Goal: Transaction & Acquisition: Book appointment/travel/reservation

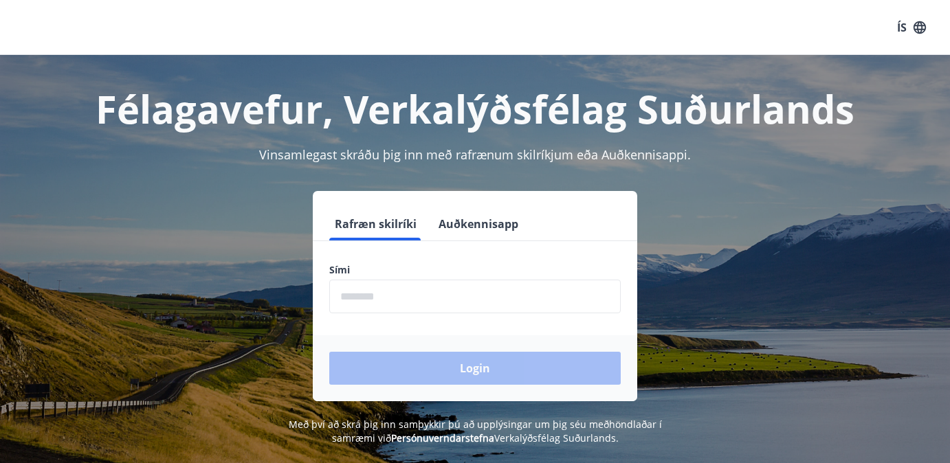
click at [490, 225] on button "Auðkennisapp" at bounding box center [478, 224] width 91 height 33
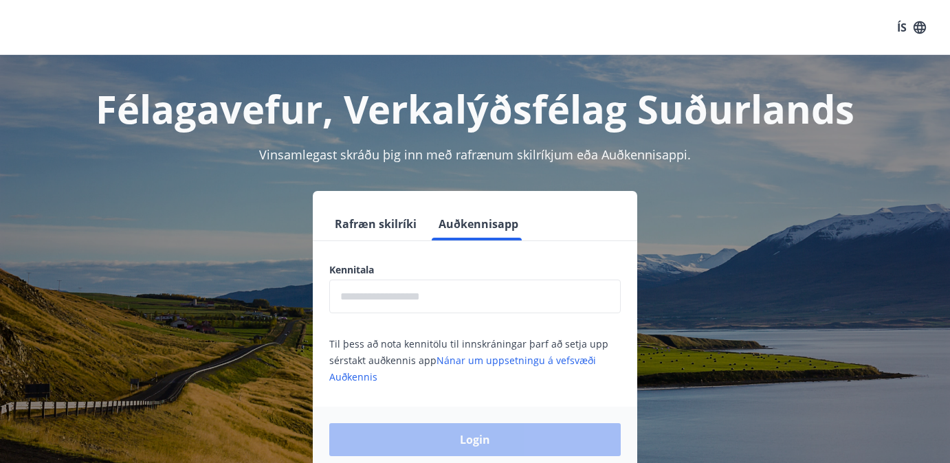
click at [467, 309] on input "text" at bounding box center [475, 297] width 292 height 34
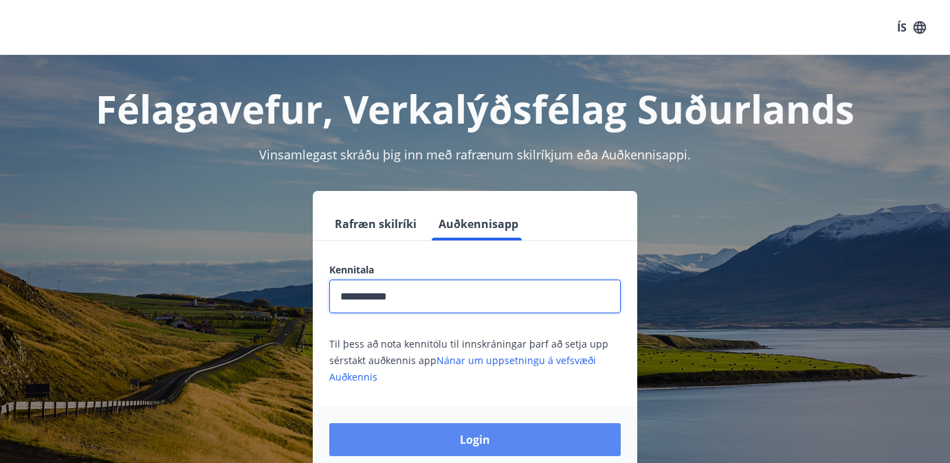
type input "**********"
click at [446, 445] on button "Login" at bounding box center [475, 440] width 292 height 33
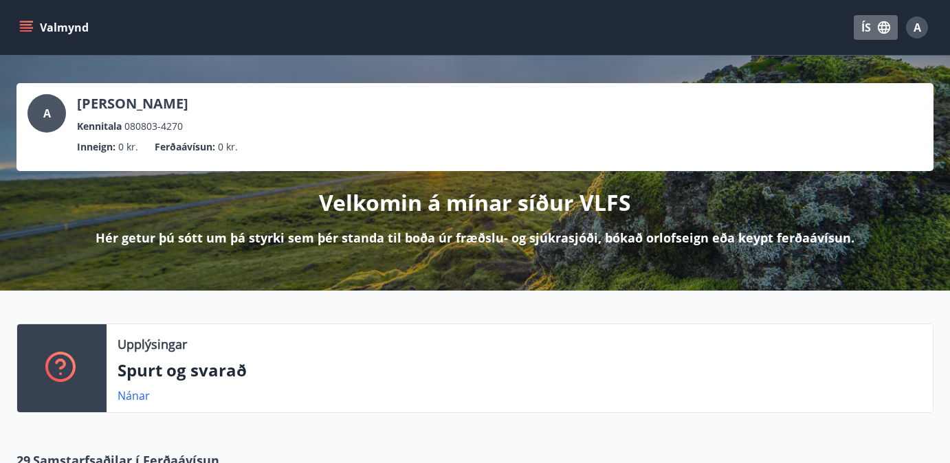
click at [877, 37] on button "ÍS" at bounding box center [876, 27] width 44 height 25
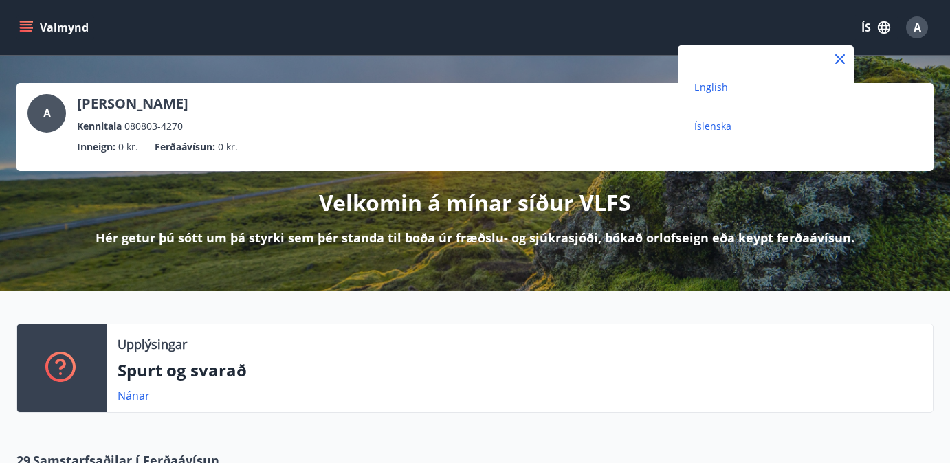
click at [714, 89] on span "English" at bounding box center [711, 86] width 34 height 13
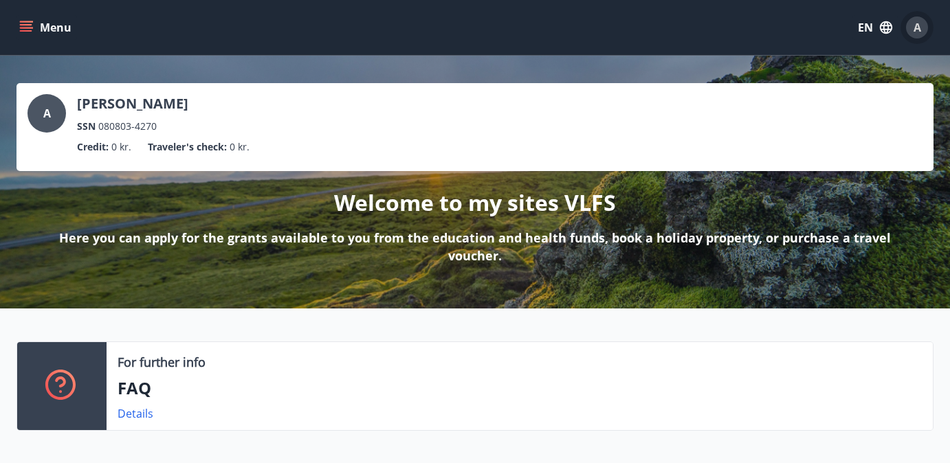
click at [915, 32] on span "A" at bounding box center [918, 27] width 8 height 15
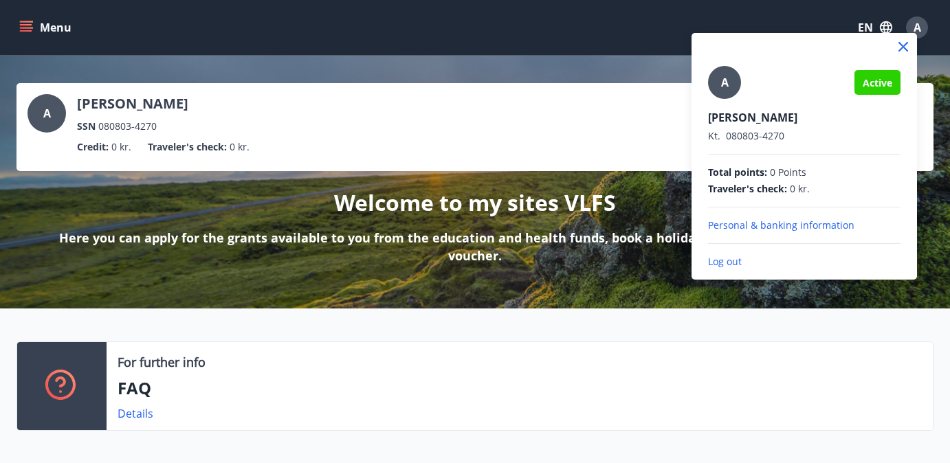
click at [23, 22] on div at bounding box center [475, 231] width 950 height 463
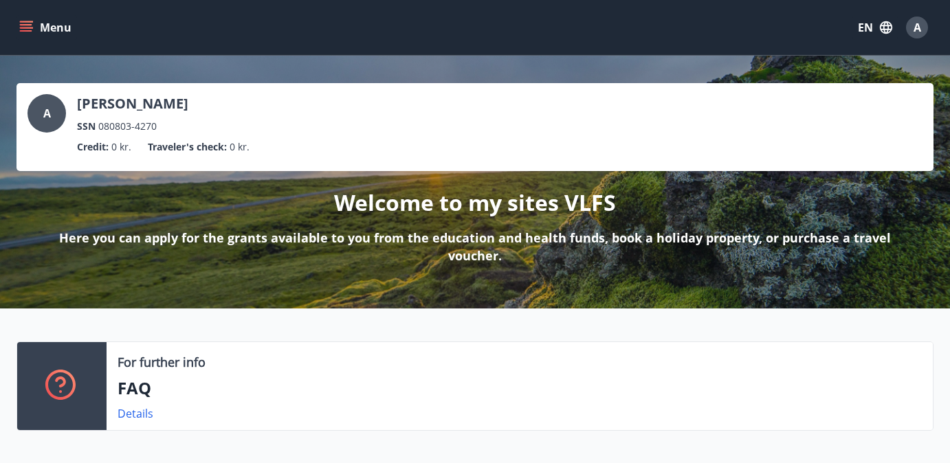
click at [26, 24] on icon "menu" at bounding box center [26, 24] width 12 height 1
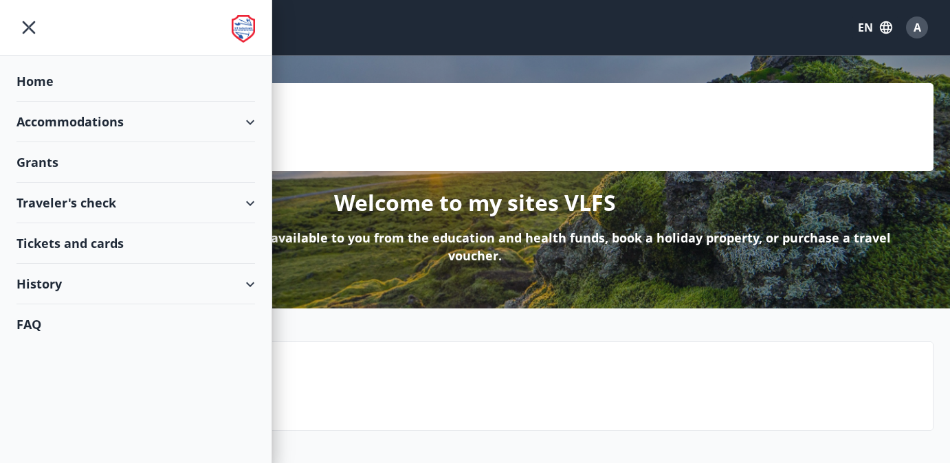
click at [127, 113] on div "Accommodations" at bounding box center [136, 122] width 239 height 41
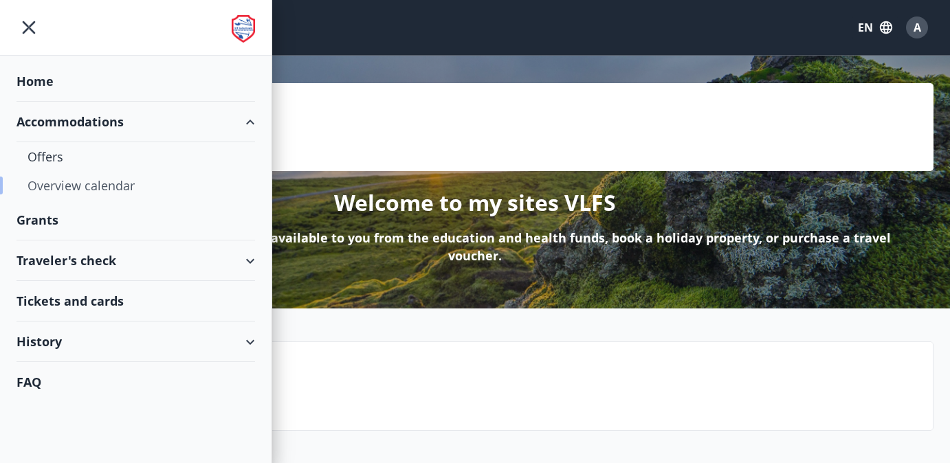
click at [111, 190] on div "Overview calendar" at bounding box center [136, 185] width 217 height 29
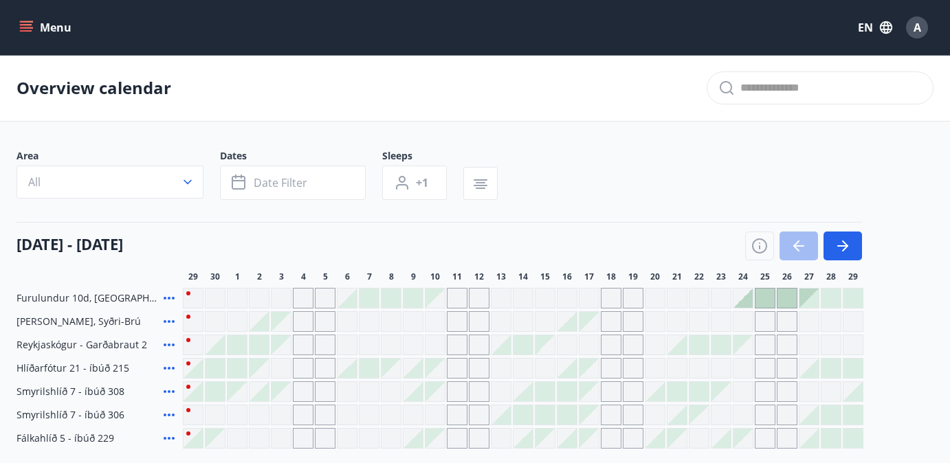
click at [30, 36] on button "Menu" at bounding box center [47, 27] width 61 height 25
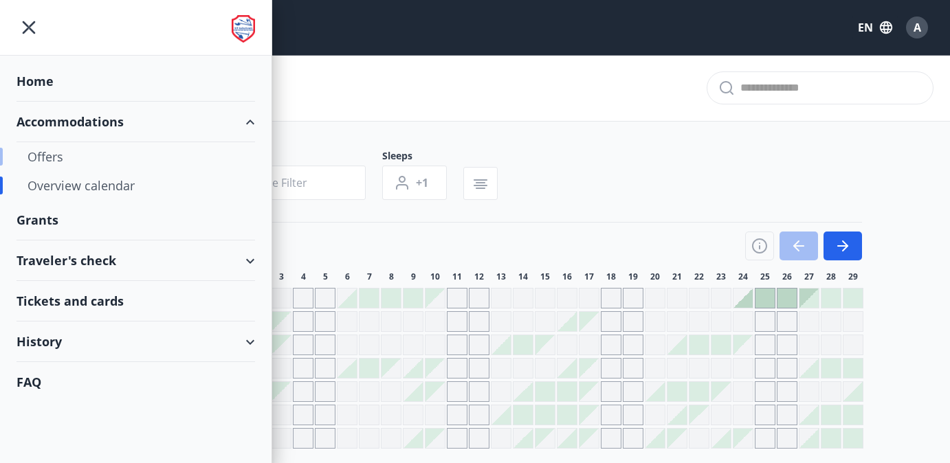
click at [45, 164] on div "Offers" at bounding box center [136, 156] width 217 height 29
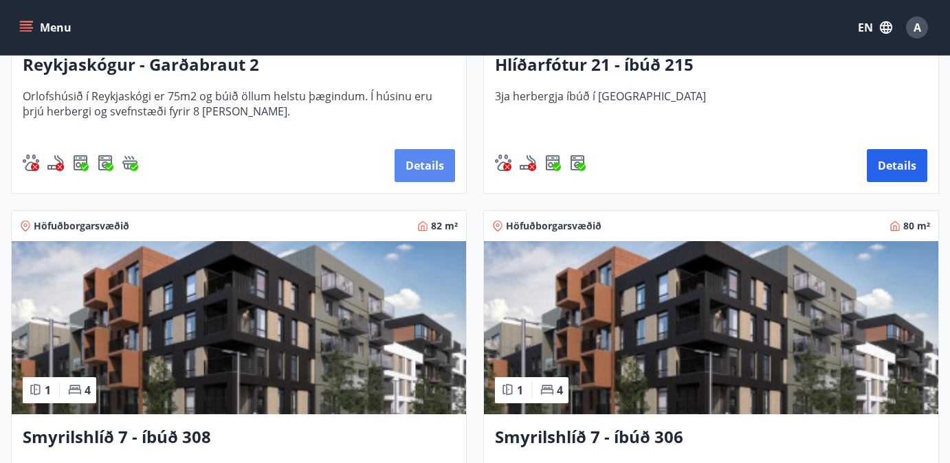
scroll to position [875, 0]
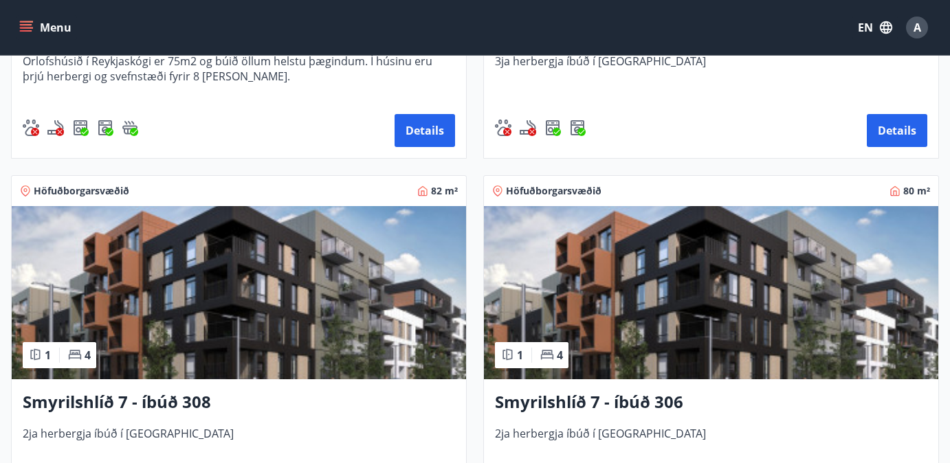
click at [722, 259] on img at bounding box center [711, 292] width 454 height 173
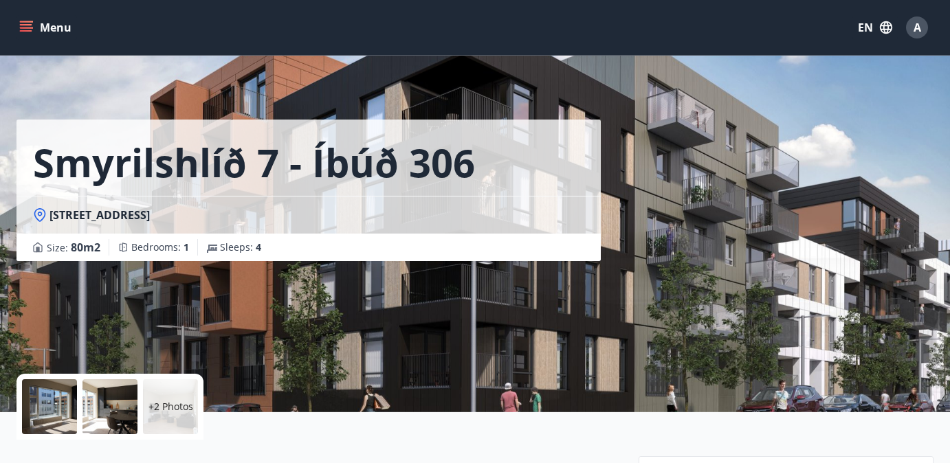
click at [168, 407] on p "+2 Photos" at bounding box center [171, 407] width 45 height 14
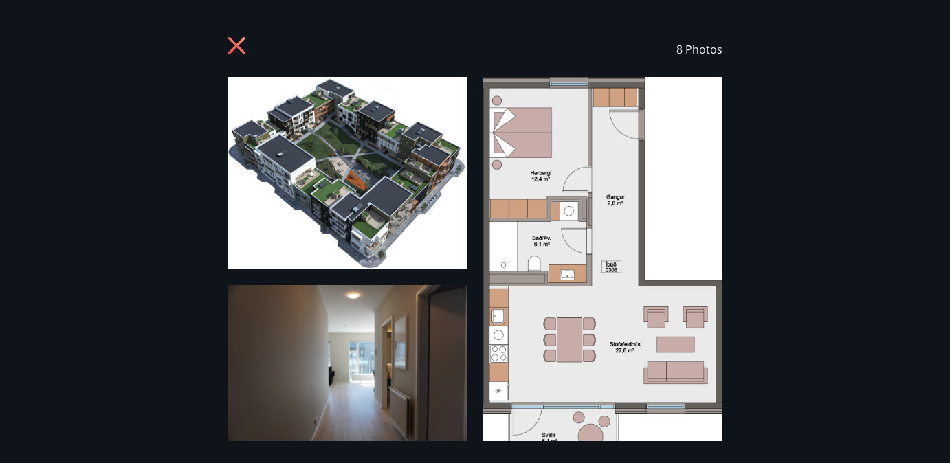
click at [236, 52] on icon at bounding box center [239, 47] width 22 height 22
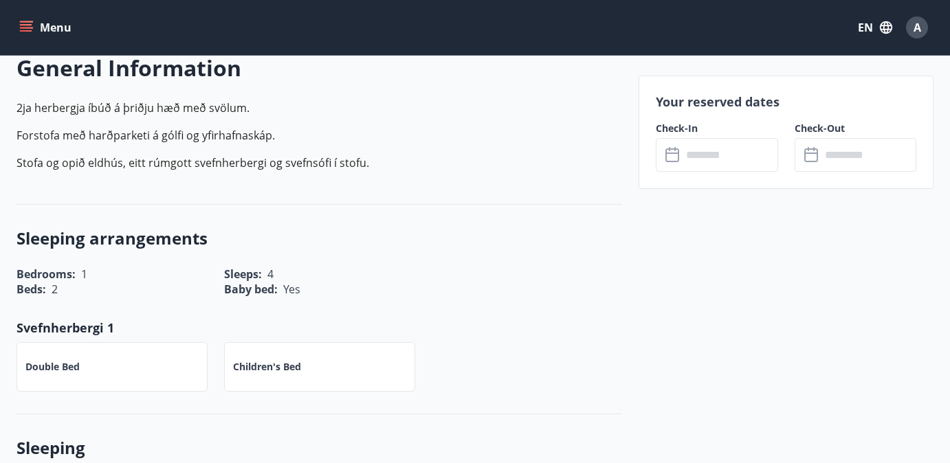
scroll to position [452, 0]
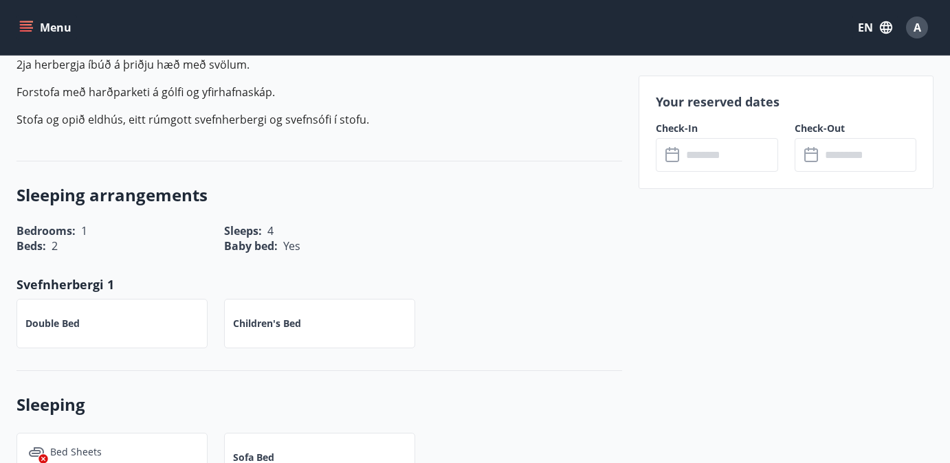
click at [758, 151] on input "text" at bounding box center [730, 155] width 96 height 34
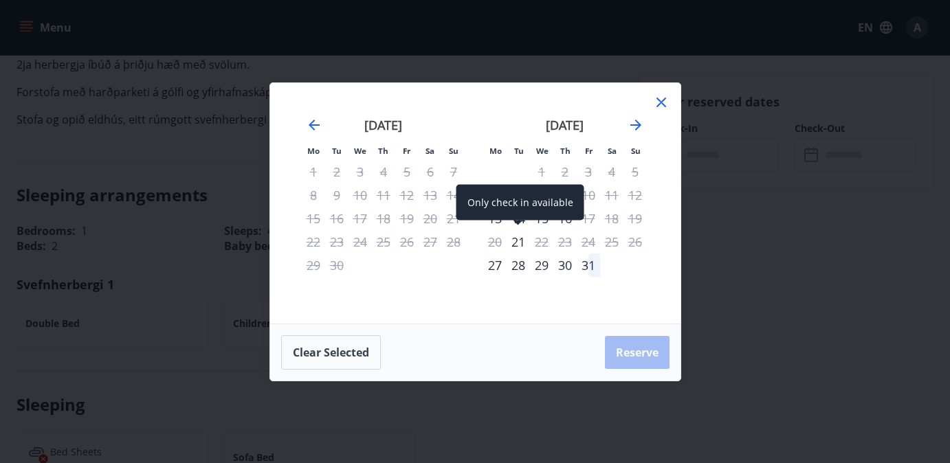
click at [525, 243] on div "21" at bounding box center [518, 241] width 23 height 23
click at [543, 243] on div "22" at bounding box center [541, 241] width 23 height 23
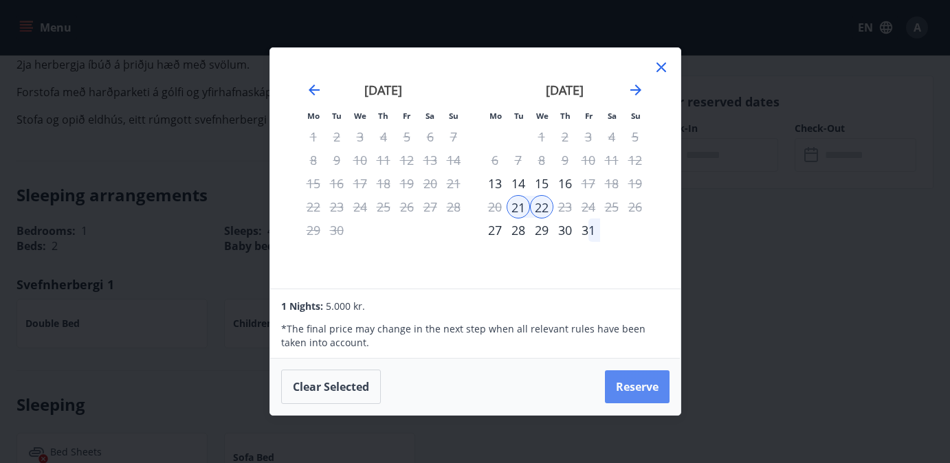
click at [630, 386] on button "Reserve" at bounding box center [637, 387] width 65 height 33
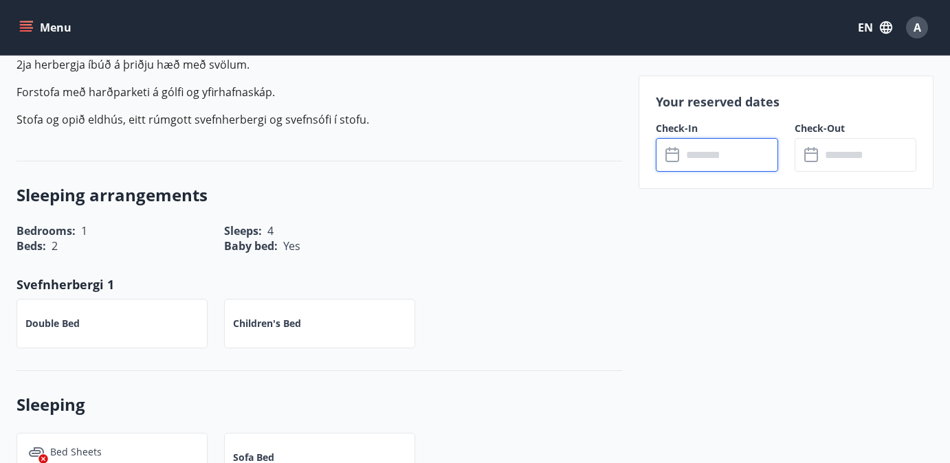
type input "******"
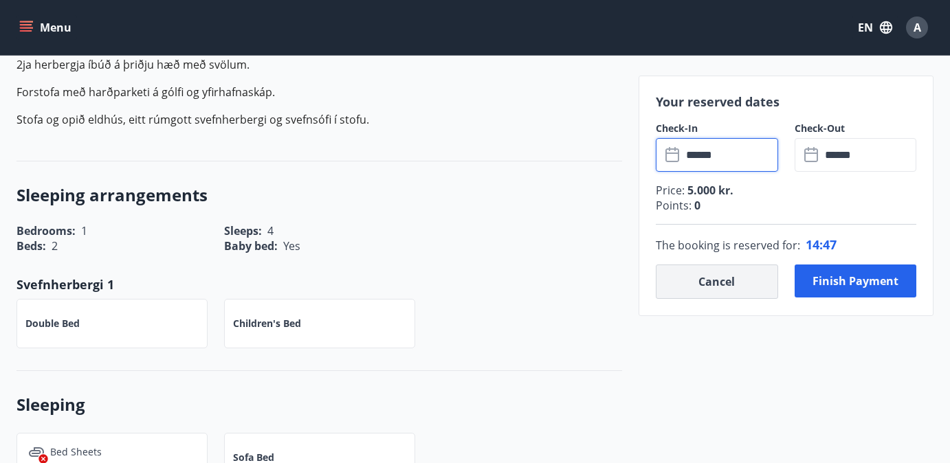
click at [742, 282] on button "Cancel" at bounding box center [717, 282] width 122 height 34
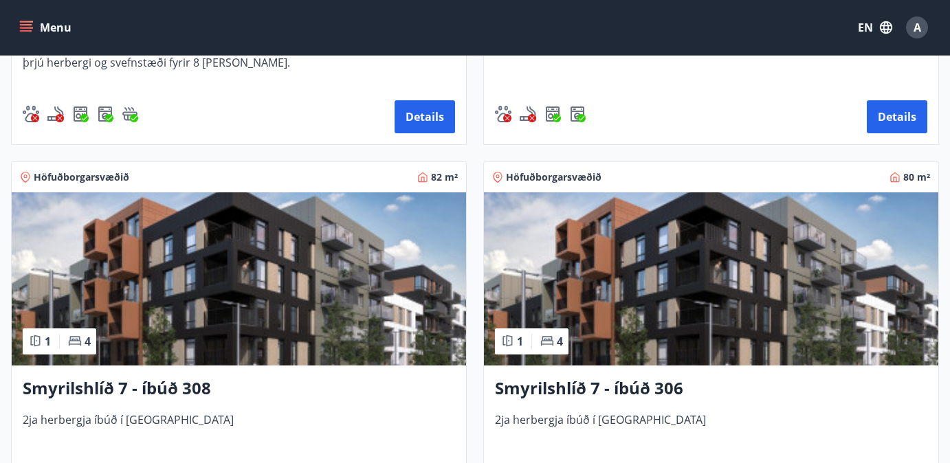
click at [308, 254] on img at bounding box center [239, 279] width 454 height 173
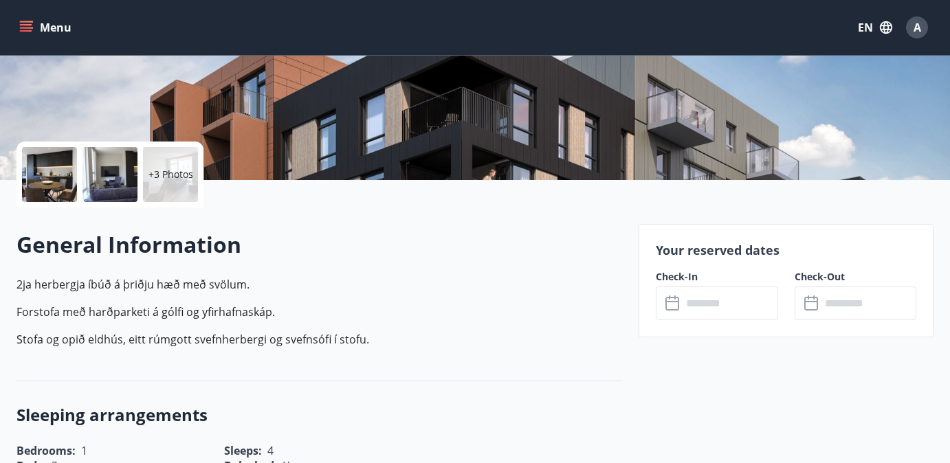
scroll to position [371, 0]
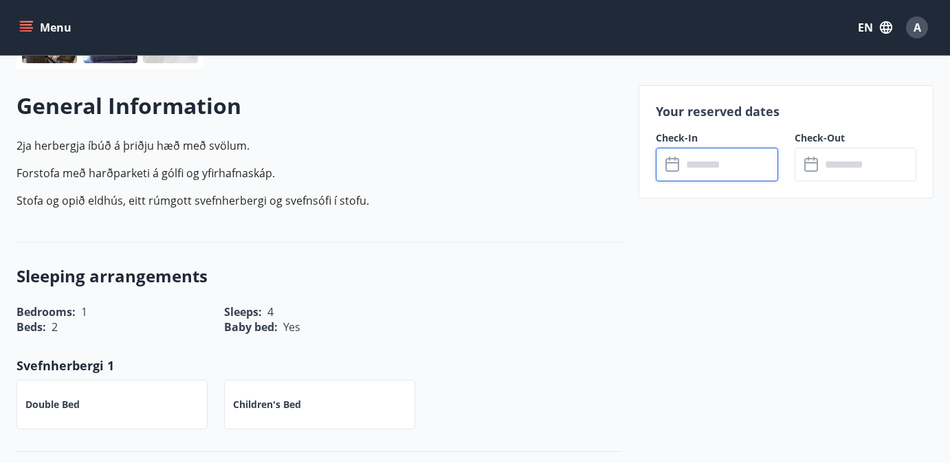
click at [714, 171] on input "text" at bounding box center [730, 165] width 96 height 34
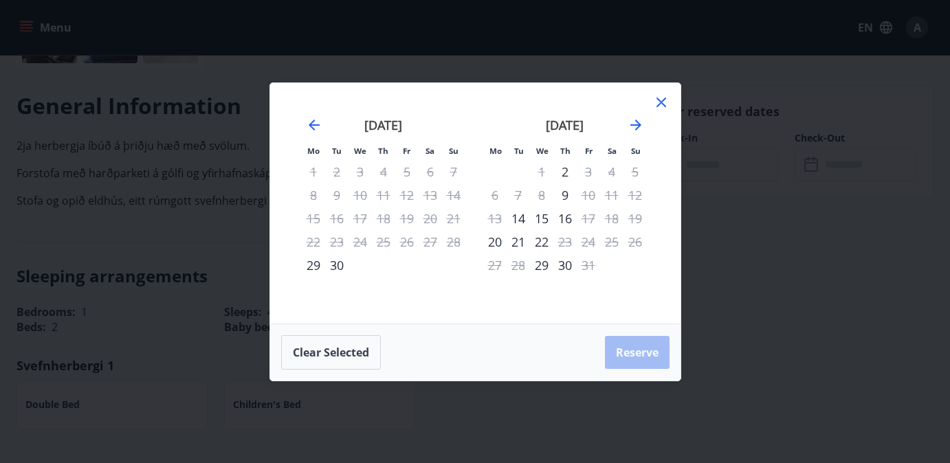
click at [668, 104] on icon at bounding box center [661, 102] width 17 height 17
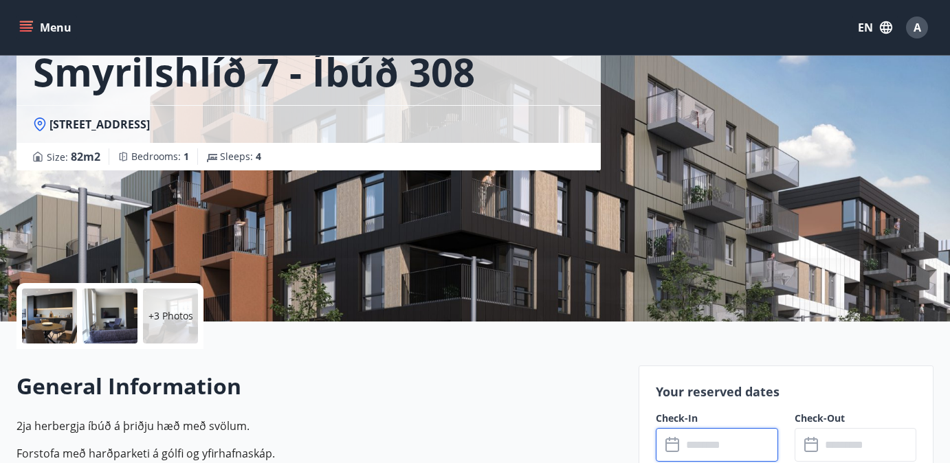
scroll to position [83, 0]
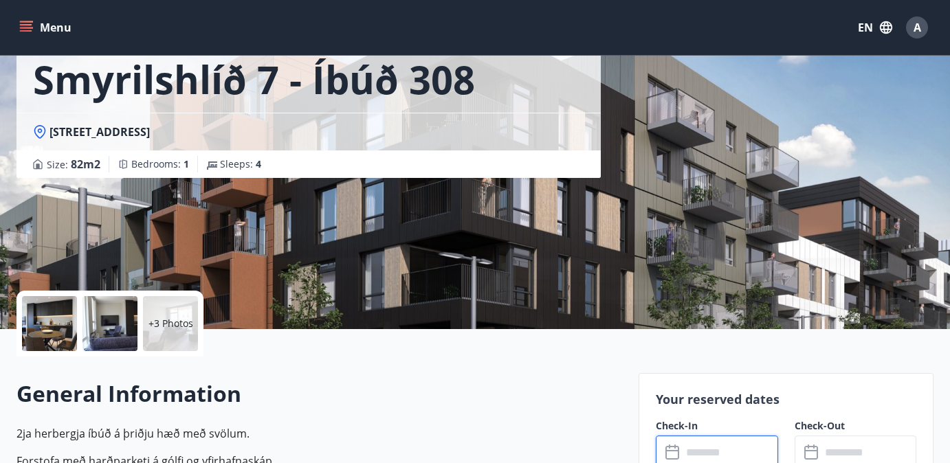
click at [144, 324] on div "+3 Photos" at bounding box center [170, 323] width 55 height 55
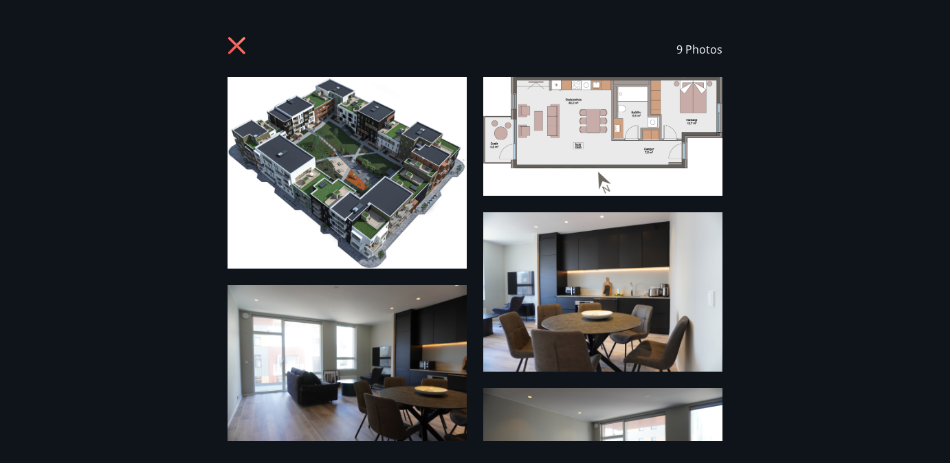
click at [239, 42] on icon at bounding box center [236, 45] width 17 height 17
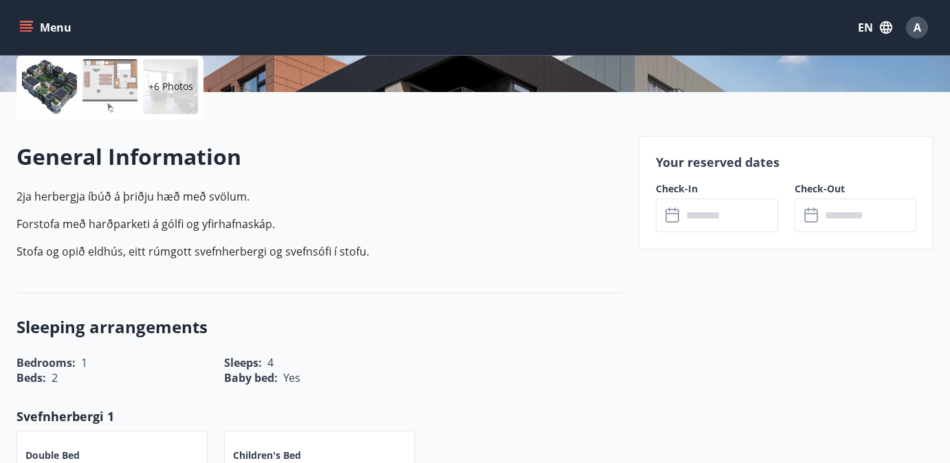
scroll to position [330, 0]
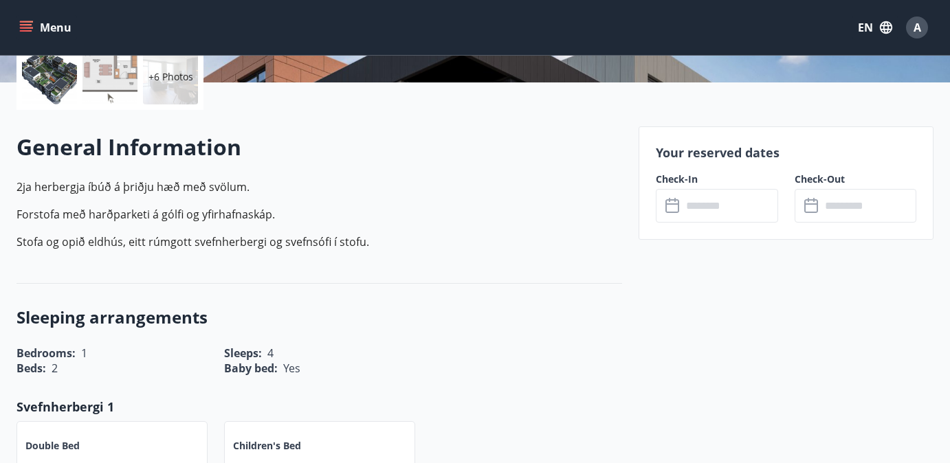
click at [683, 210] on input "text" at bounding box center [730, 206] width 96 height 34
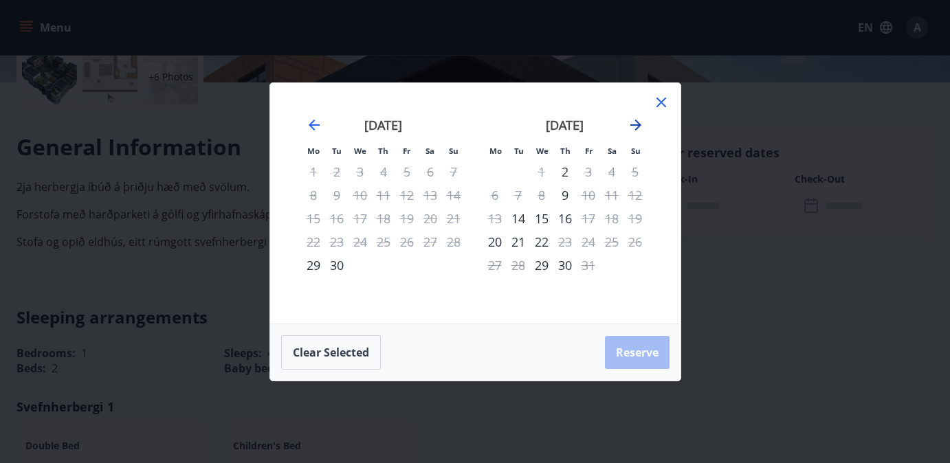
click at [637, 130] on icon "Move forward to switch to the next month." at bounding box center [636, 125] width 17 height 17
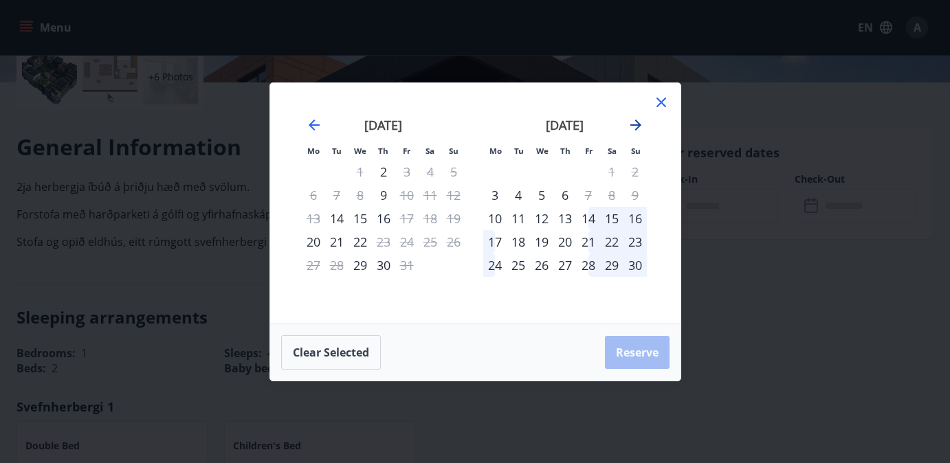
click at [637, 130] on icon "Move forward to switch to the next month." at bounding box center [636, 125] width 17 height 17
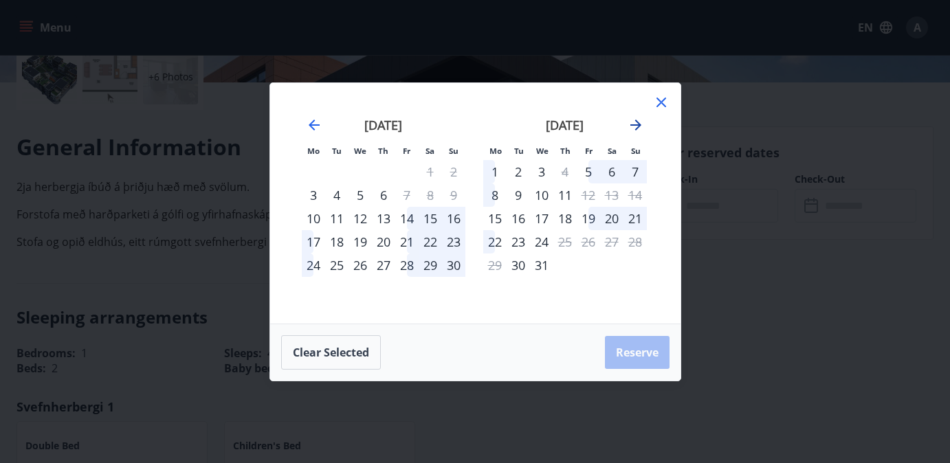
click at [637, 130] on icon "Move forward to switch to the next month." at bounding box center [636, 125] width 17 height 17
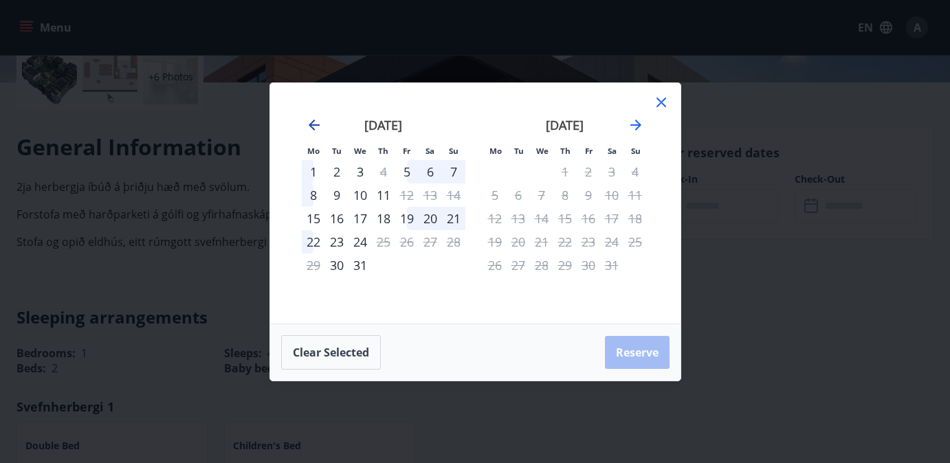
click at [316, 120] on icon "Move backward to switch to the previous month." at bounding box center [314, 125] width 17 height 17
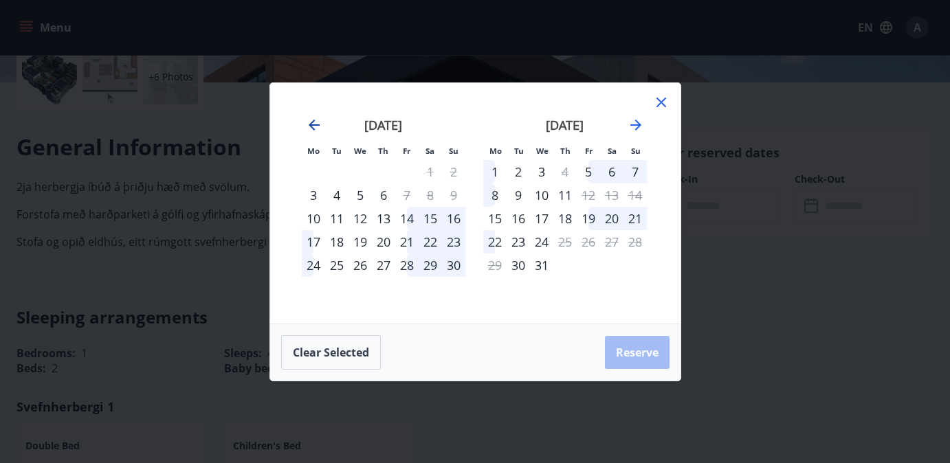
click at [316, 120] on icon "Move backward to switch to the previous month." at bounding box center [314, 125] width 17 height 17
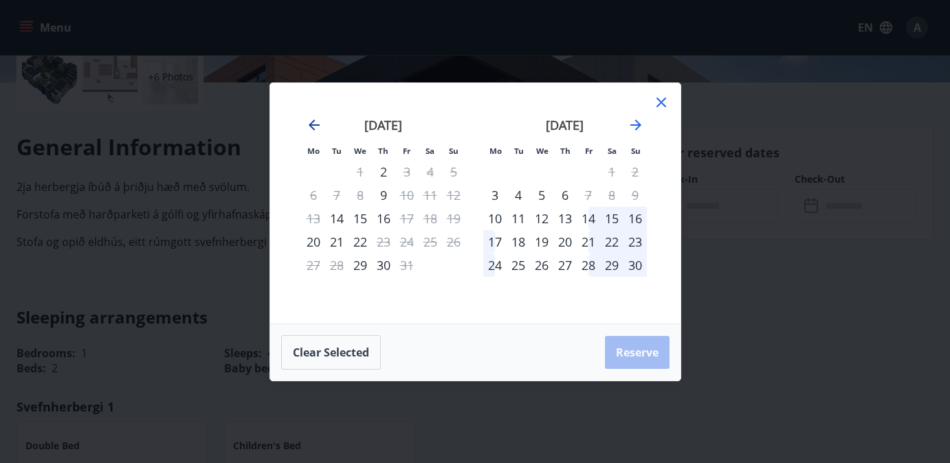
click at [316, 120] on icon "Move backward to switch to the previous month." at bounding box center [314, 125] width 17 height 17
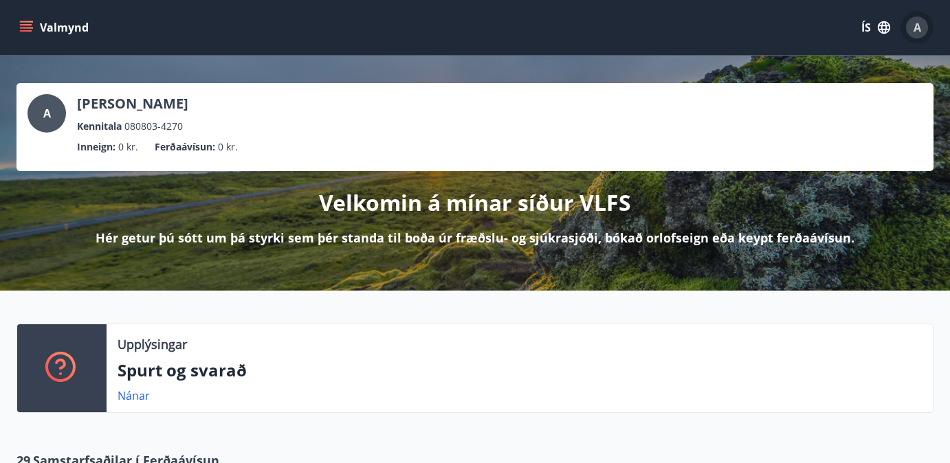
click at [907, 32] on div "A" at bounding box center [917, 28] width 22 height 22
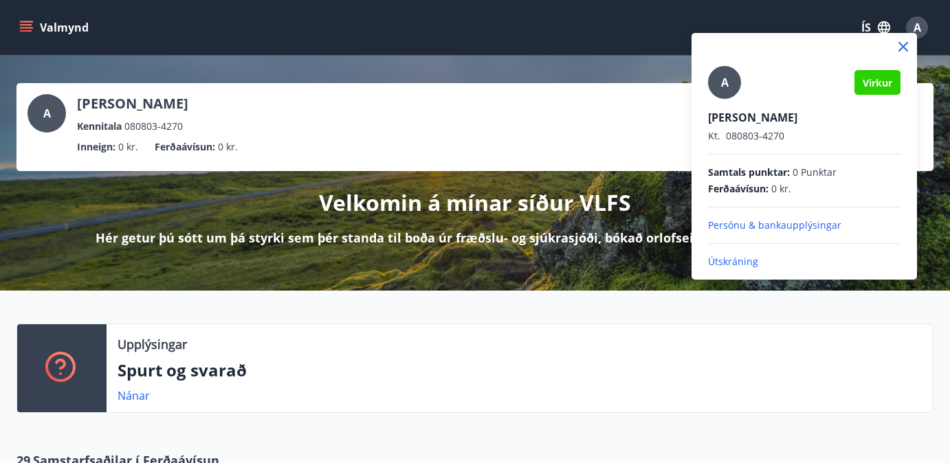
click at [23, 32] on div at bounding box center [475, 231] width 950 height 463
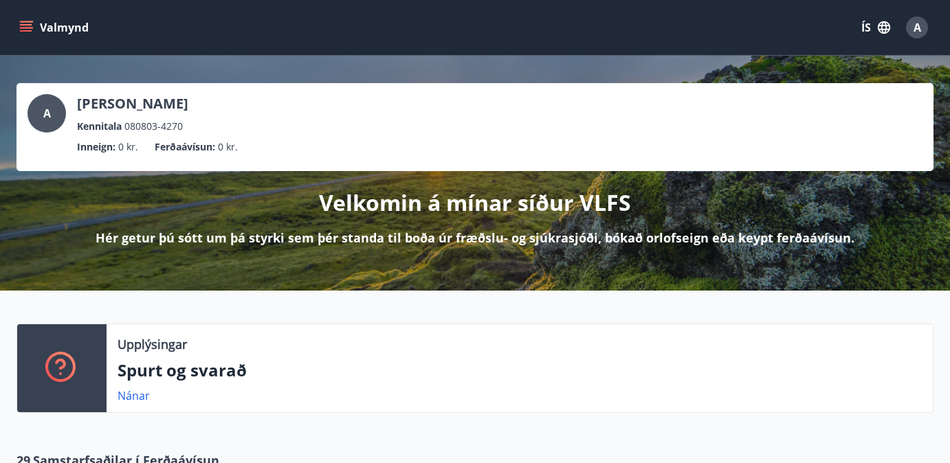
click at [25, 30] on icon "menu" at bounding box center [26, 28] width 14 height 14
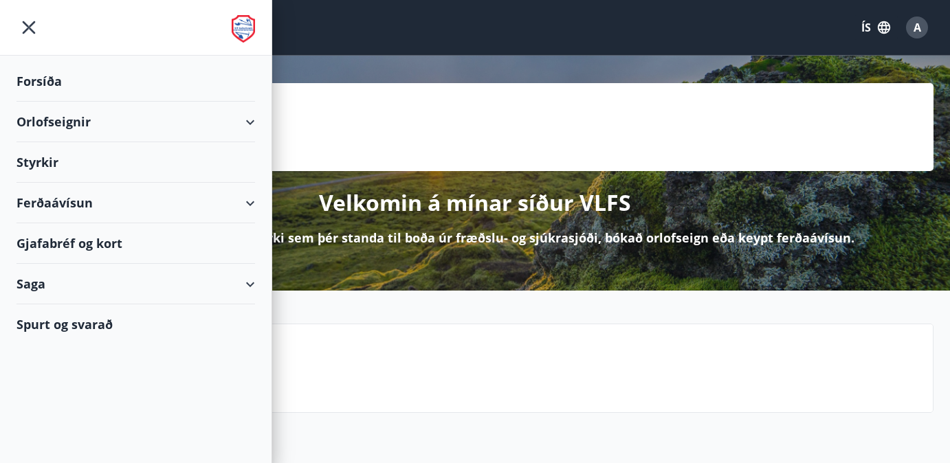
click at [91, 114] on div "Orlofseignir" at bounding box center [136, 122] width 239 height 41
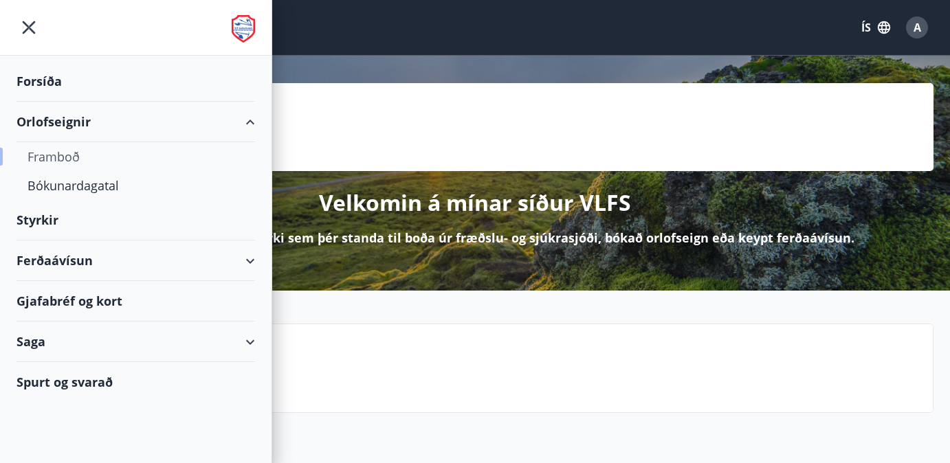
click at [120, 166] on div "Framboð" at bounding box center [136, 156] width 217 height 29
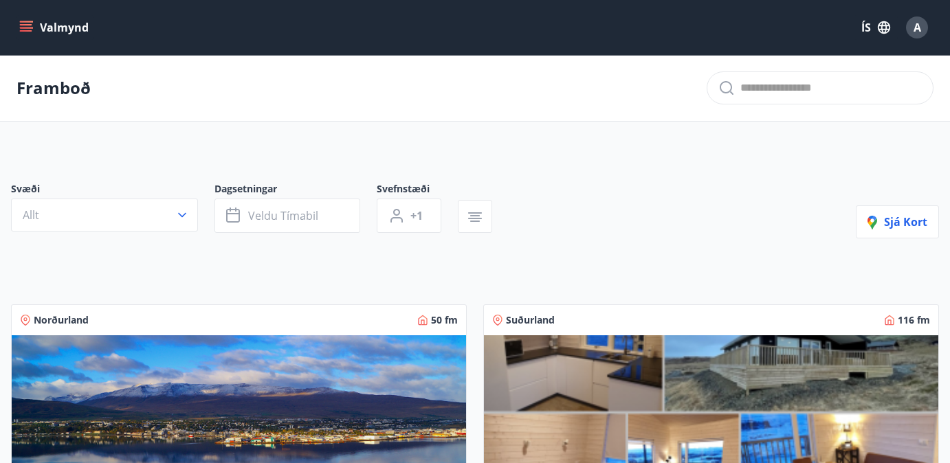
click at [881, 22] on icon "button" at bounding box center [884, 27] width 15 height 15
click at [713, 87] on span "English" at bounding box center [711, 86] width 34 height 13
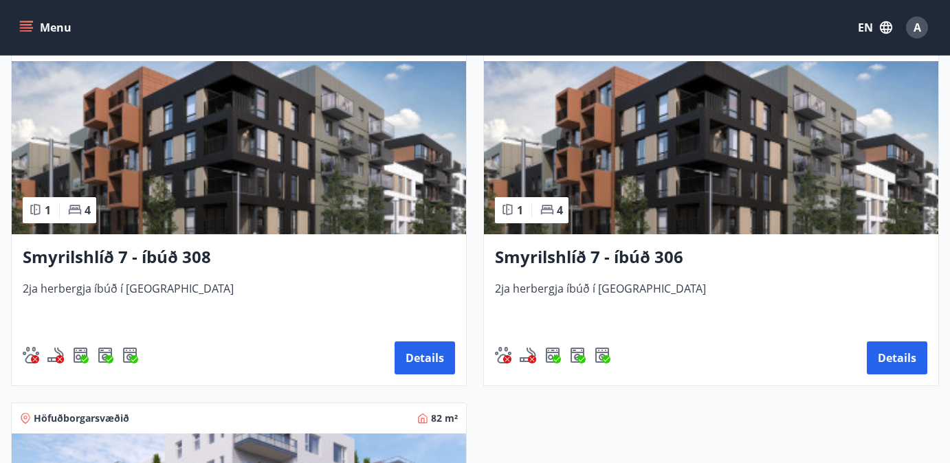
scroll to position [1019, 0]
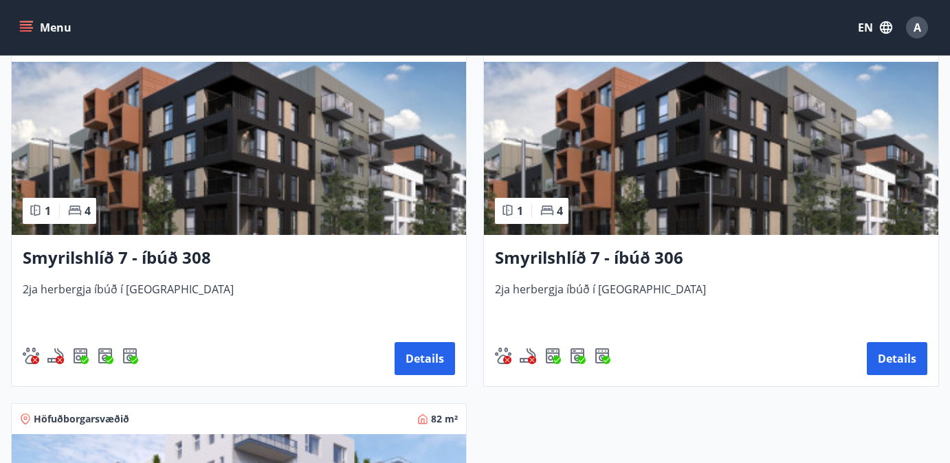
click at [743, 166] on img at bounding box center [711, 148] width 454 height 173
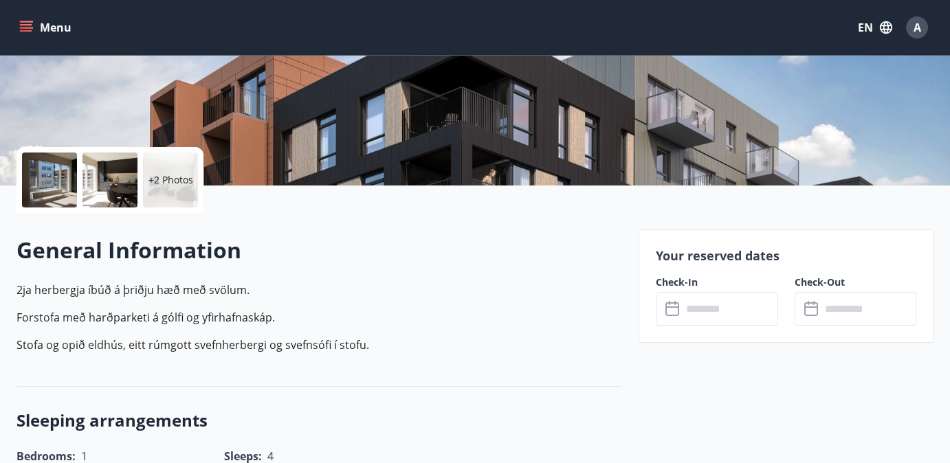
scroll to position [261, 0]
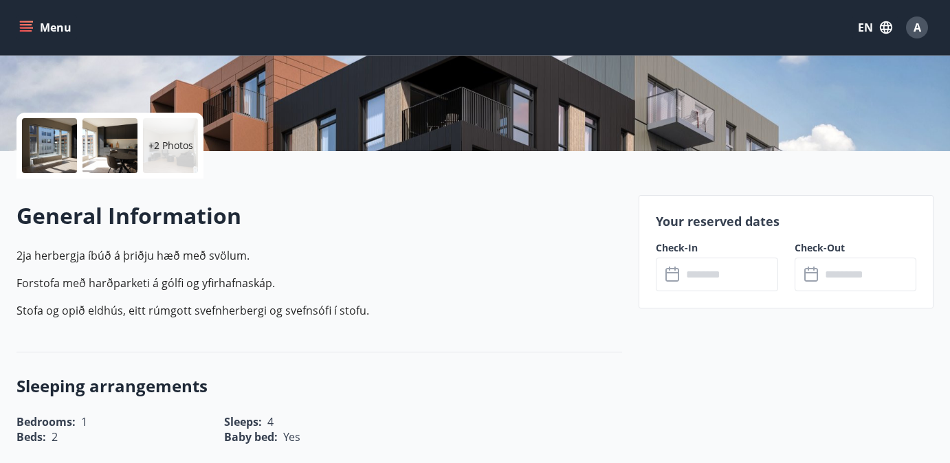
click at [67, 145] on div at bounding box center [49, 145] width 55 height 55
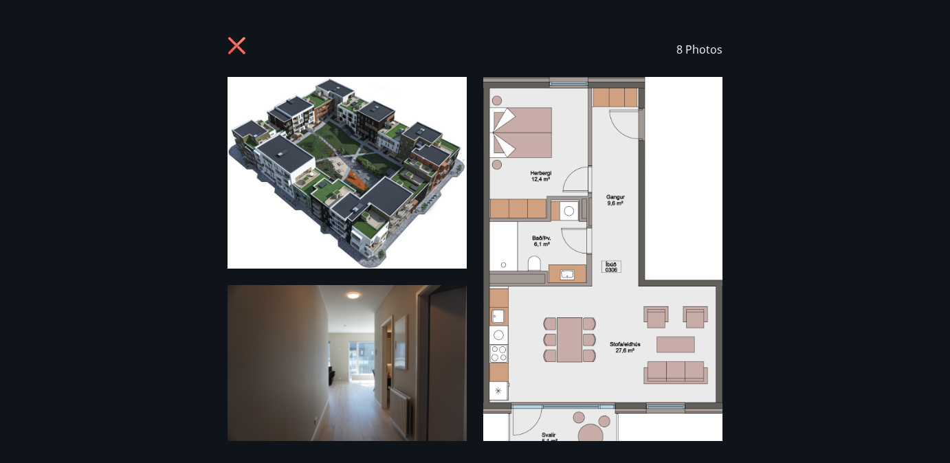
scroll to position [0, 0]
click at [242, 39] on icon at bounding box center [236, 45] width 17 height 17
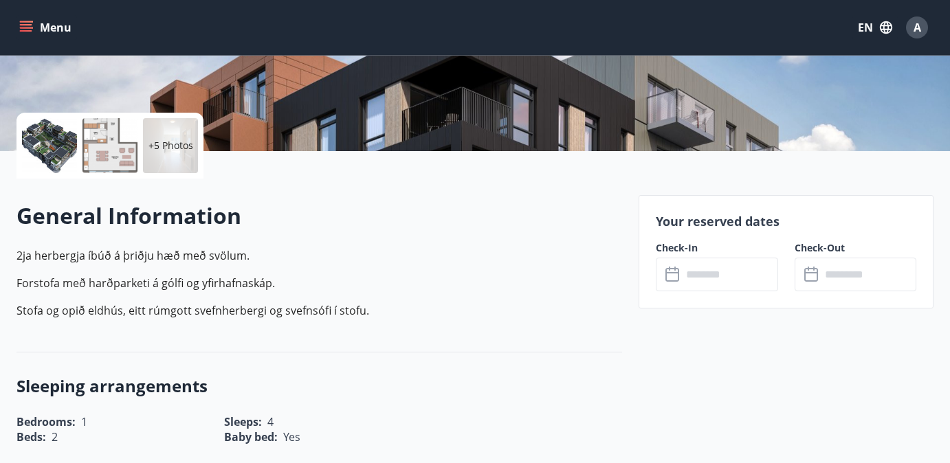
click at [716, 272] on input "text" at bounding box center [730, 275] width 96 height 34
